Goal: Check status

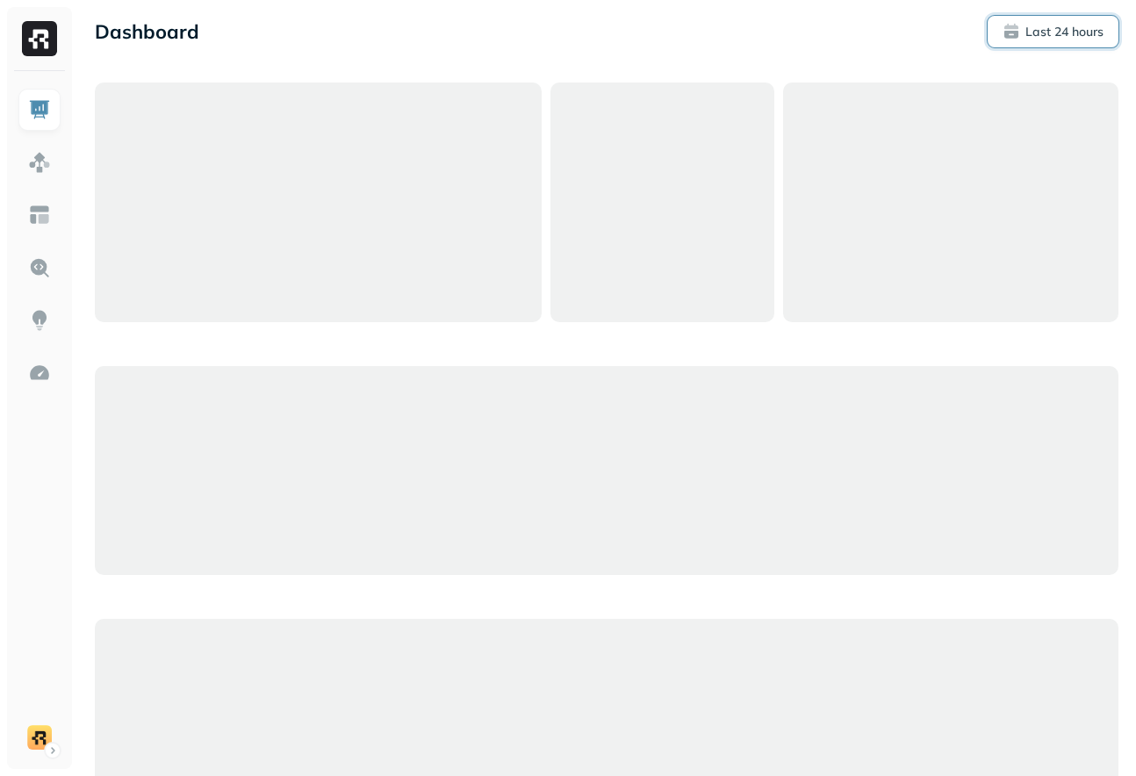
click at [1025, 29] on span "Last 24 hours" at bounding box center [1053, 32] width 101 height 18
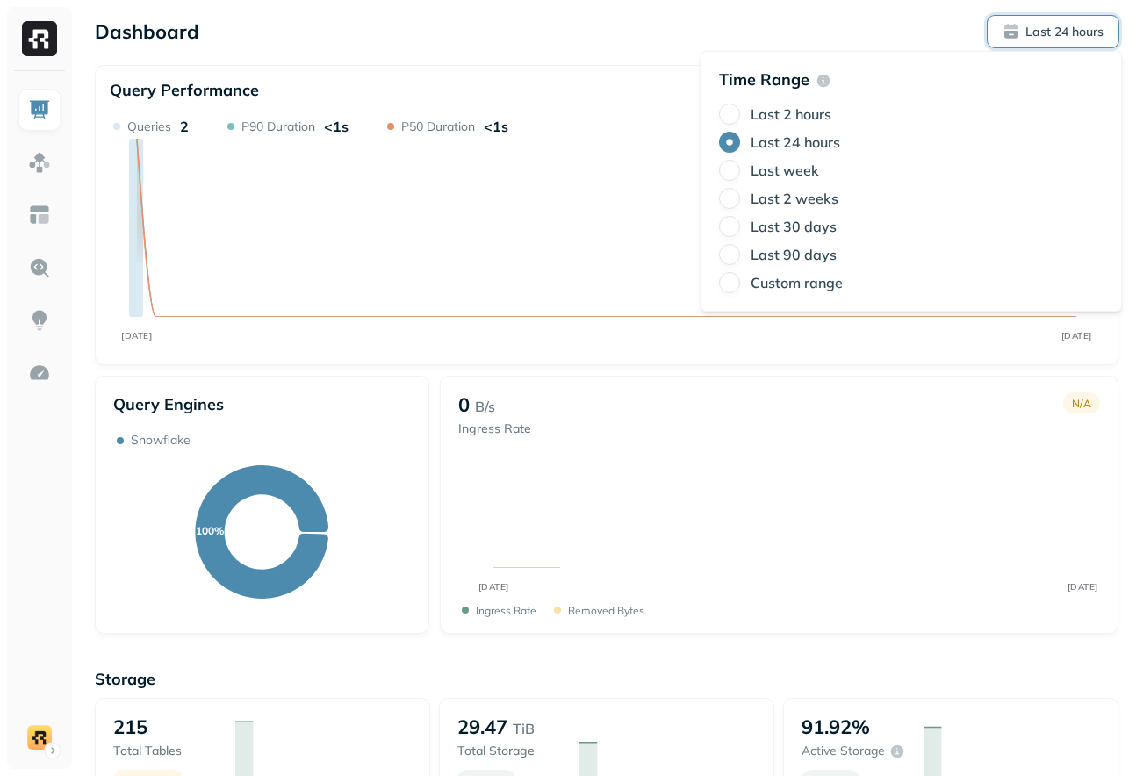
click at [902, 163] on div "Last week" at bounding box center [911, 170] width 385 height 21
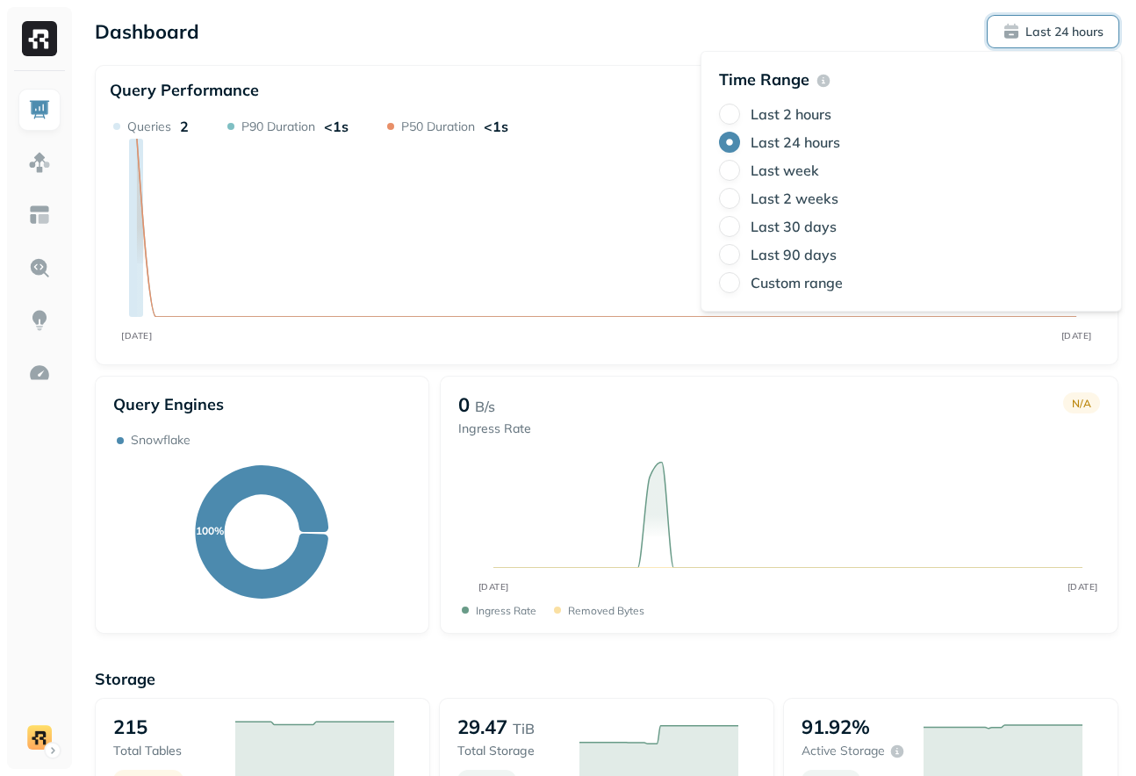
click at [796, 192] on label "Last 2 weeks" at bounding box center [795, 199] width 88 height 18
click at [740, 192] on button "Last 2 weeks" at bounding box center [729, 198] width 21 height 21
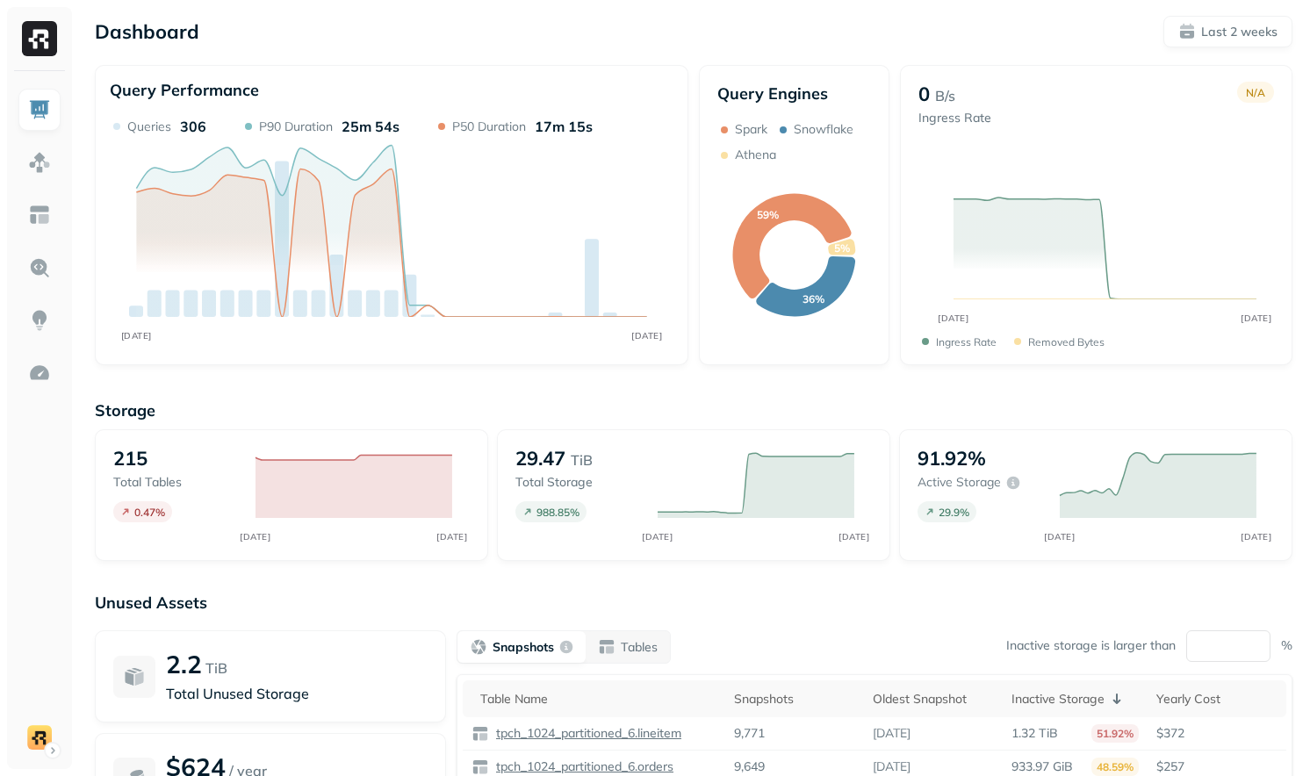
click at [561, 406] on p "Storage" at bounding box center [694, 410] width 1198 height 20
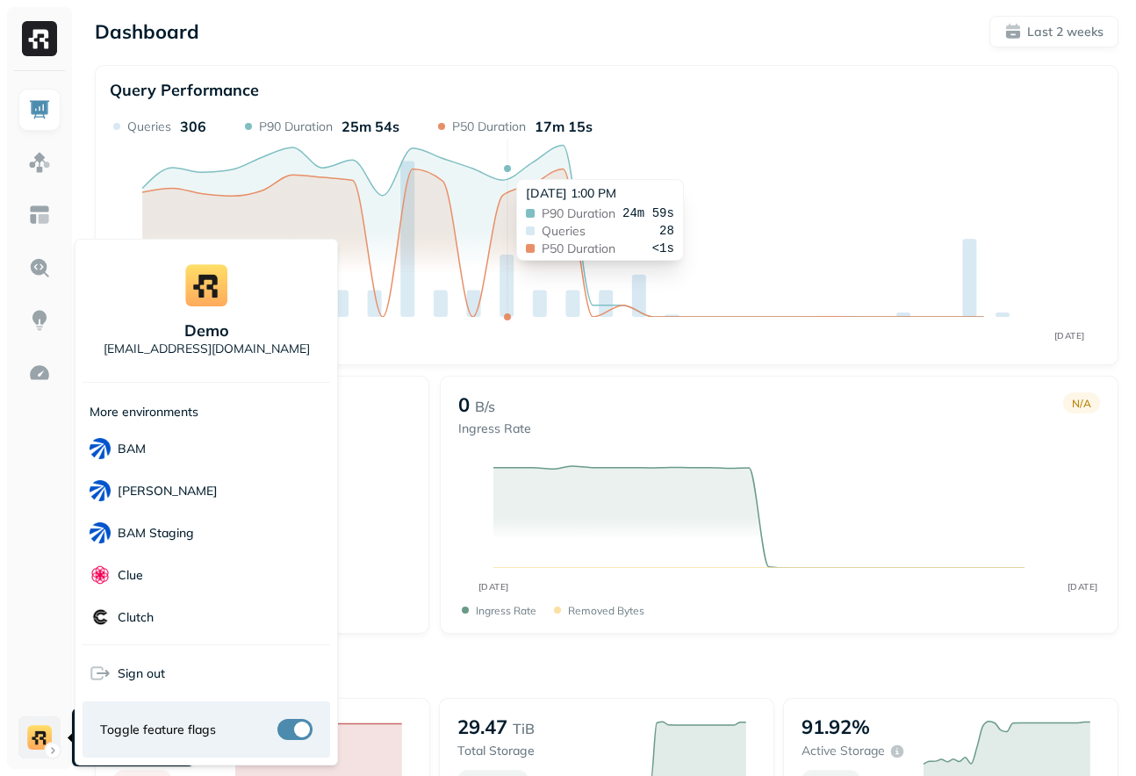
click at [41, 741] on html "Dashboard Last 2 weeks Query Performance SEP [DATE] Queries 306 P90 Duration 25…" at bounding box center [568, 623] width 1136 height 1246
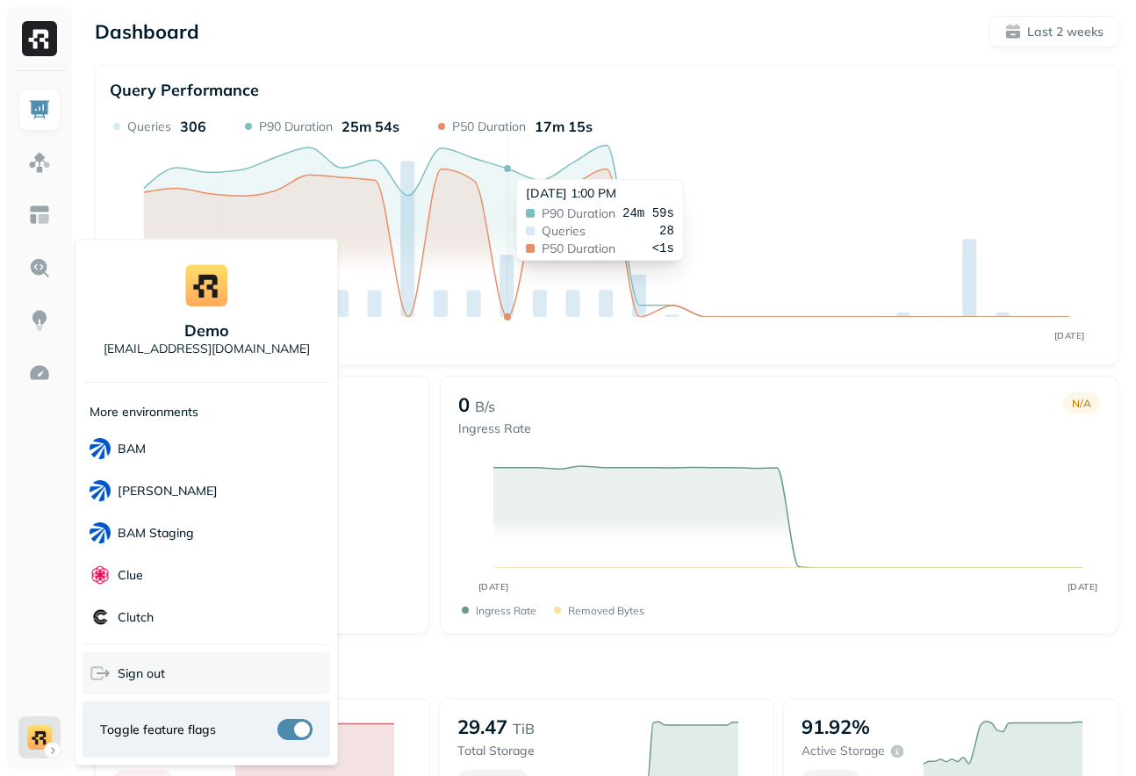
click at [100, 672] on icon at bounding box center [100, 673] width 21 height 21
